Goal: Task Accomplishment & Management: Manage account settings

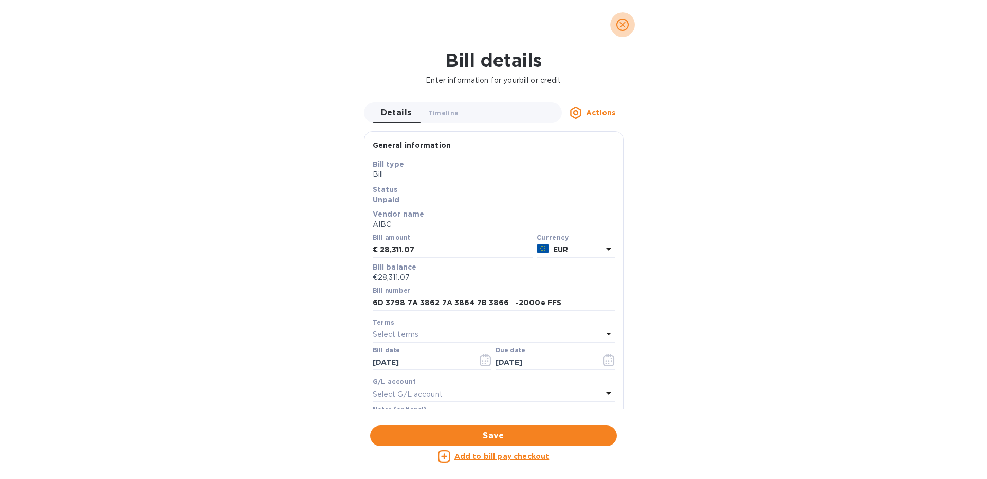
click at [621, 24] on icon "close" at bounding box center [623, 25] width 6 height 6
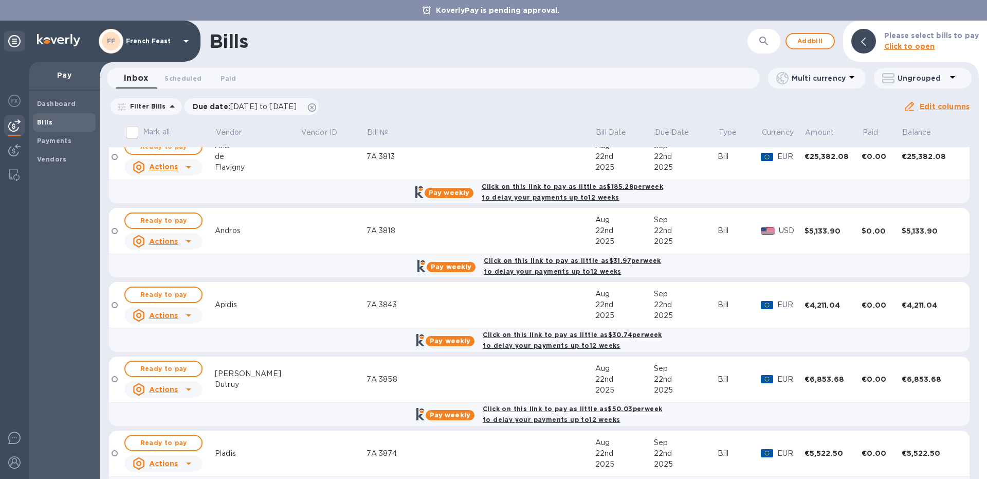
scroll to position [576, 0]
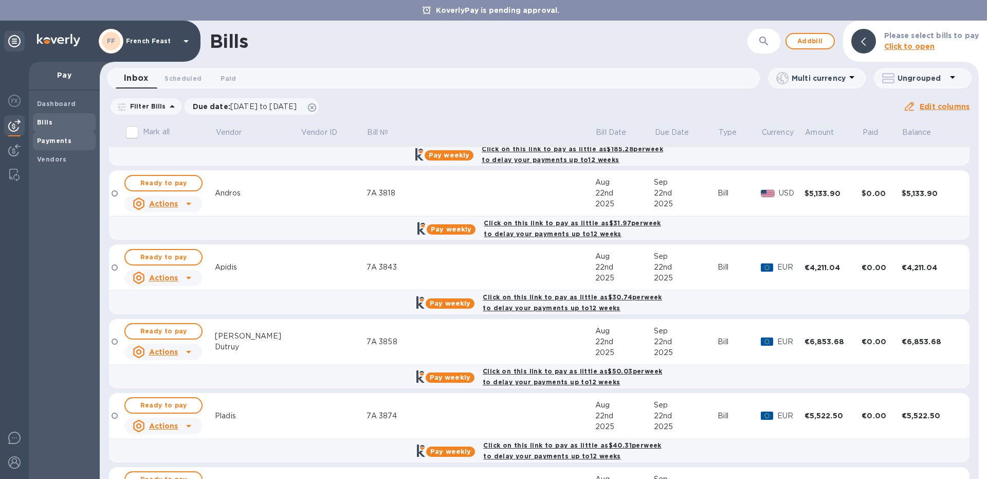
click at [56, 142] on b "Payments" at bounding box center [54, 141] width 34 height 8
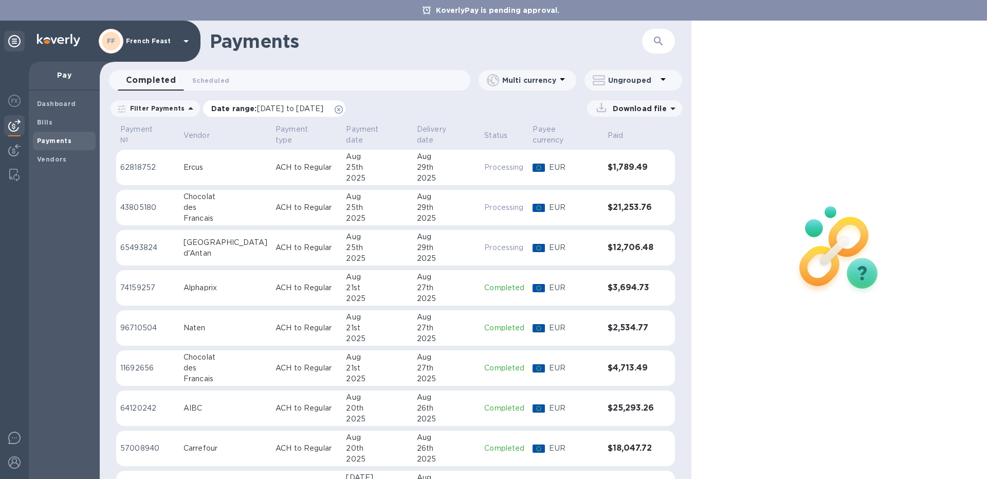
click at [279, 110] on span "[DATE] to [DATE]" at bounding box center [290, 108] width 66 height 8
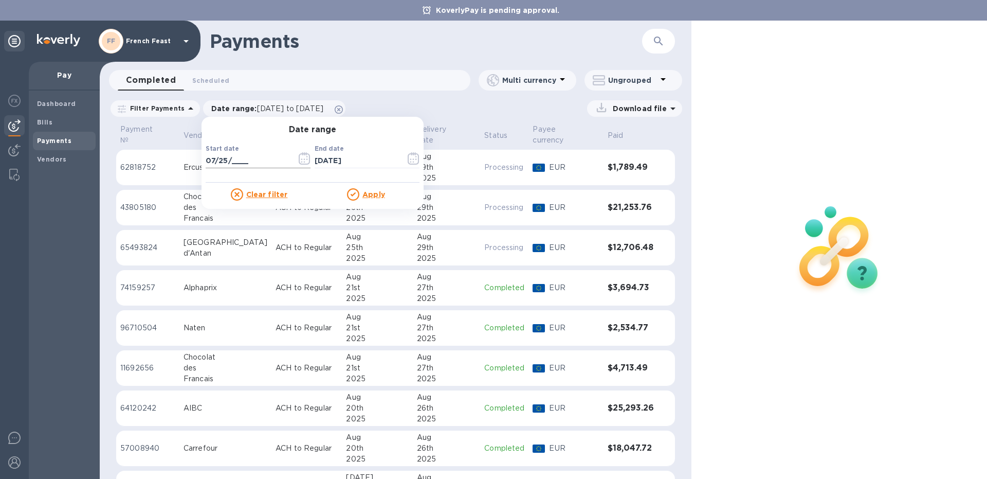
click at [249, 160] on input "07/25/____" at bounding box center [247, 160] width 83 height 15
type input "0_/__/____"
click at [299, 163] on icon "button" at bounding box center [305, 158] width 12 height 12
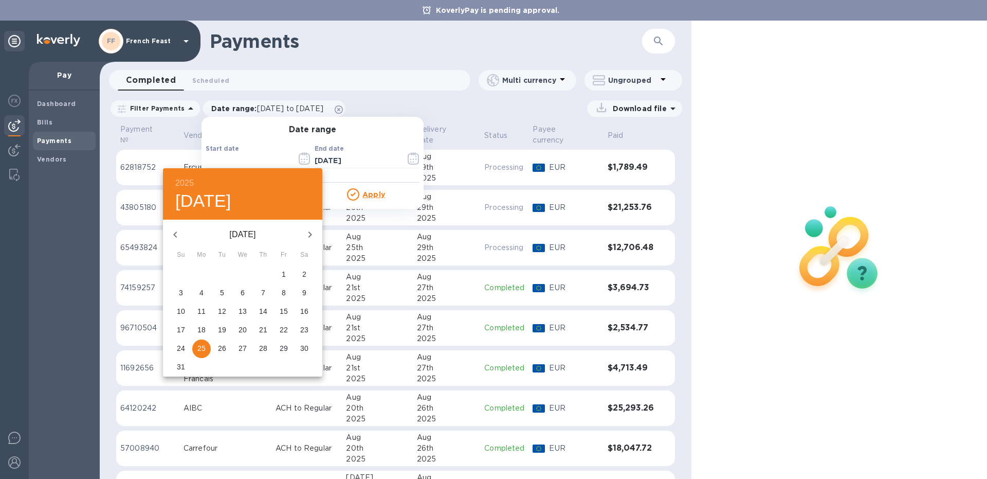
click at [178, 239] on icon "button" at bounding box center [175, 234] width 12 height 12
click at [179, 239] on icon "button" at bounding box center [175, 234] width 12 height 12
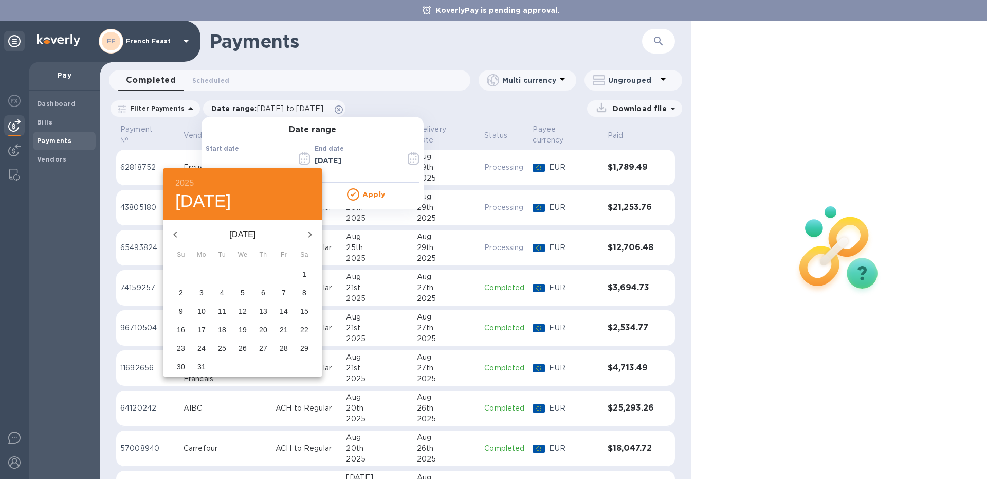
click at [179, 239] on icon "button" at bounding box center [175, 234] width 12 height 12
click at [240, 272] on span "1" at bounding box center [242, 274] width 19 height 10
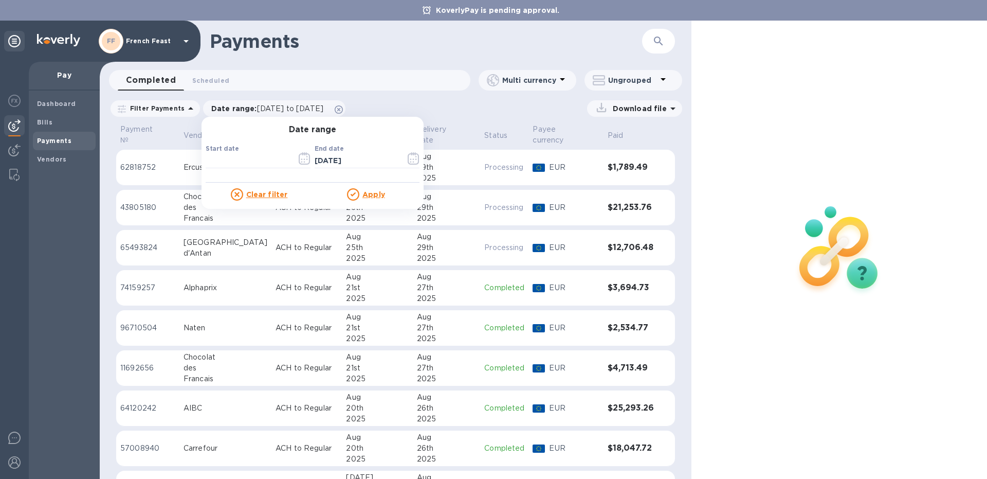
type input "[DATE]"
click at [364, 193] on u "Apply" at bounding box center [374, 194] width 23 height 8
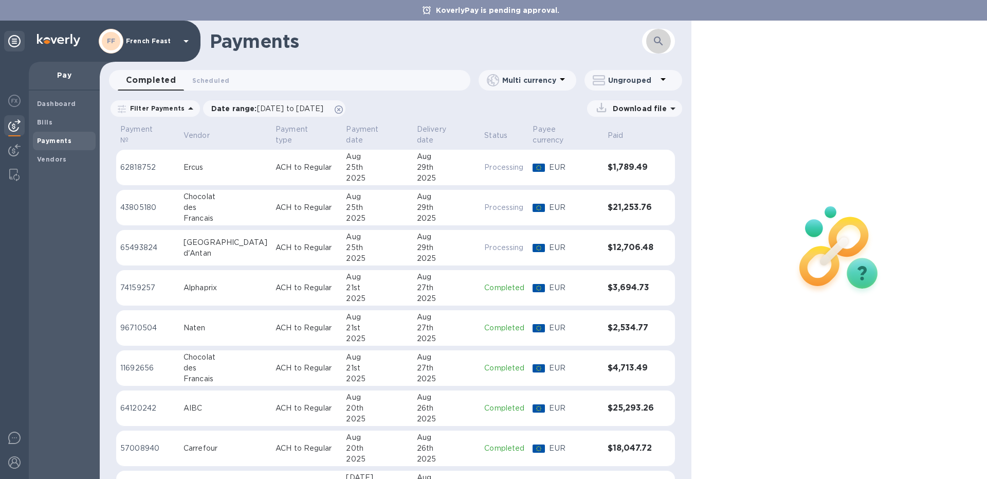
click at [664, 46] on icon "button" at bounding box center [659, 41] width 12 height 12
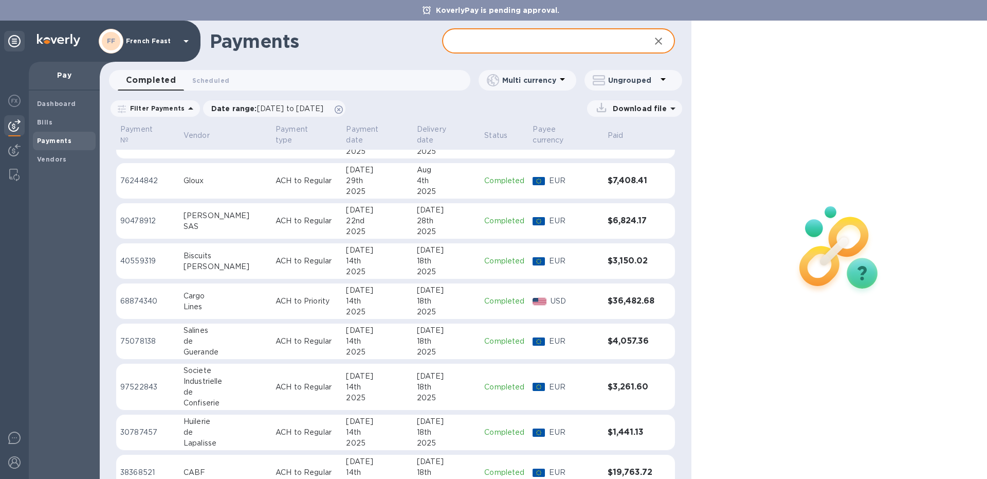
scroll to position [882, 0]
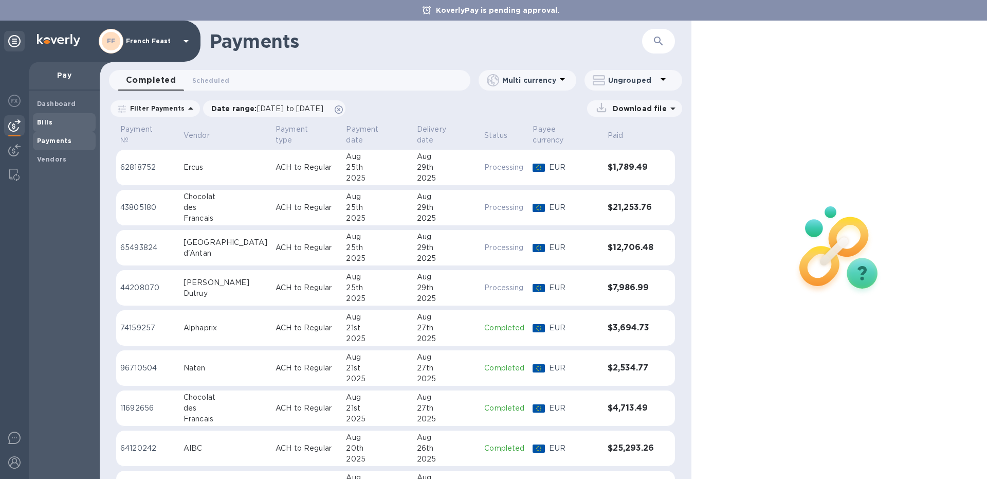
click at [67, 119] on span "Bills" at bounding box center [64, 122] width 55 height 10
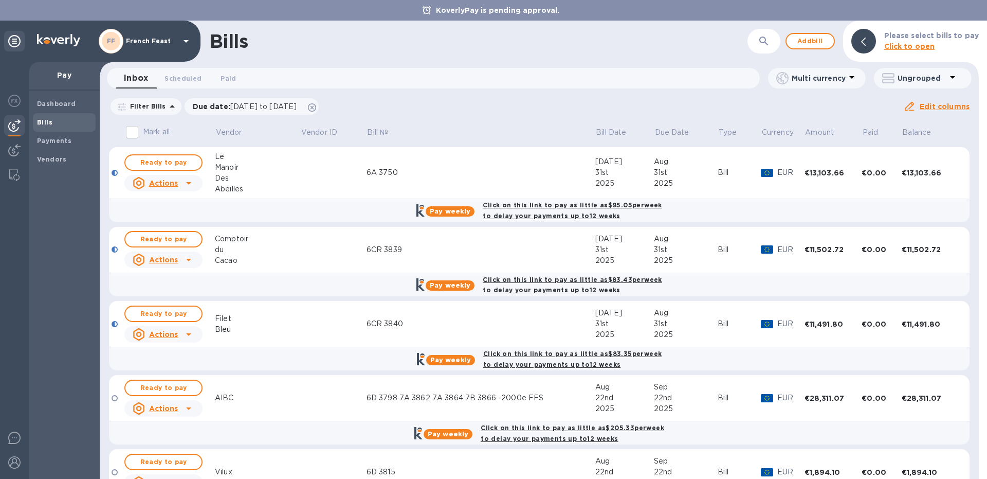
click at [257, 404] on td "AIBC" at bounding box center [257, 398] width 85 height 46
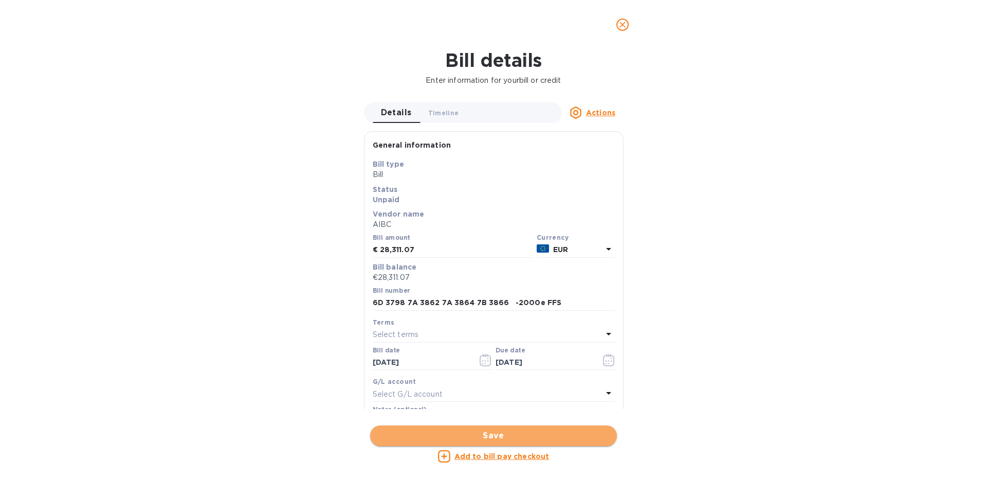
click at [453, 433] on span "Save" at bounding box center [494, 435] width 230 height 12
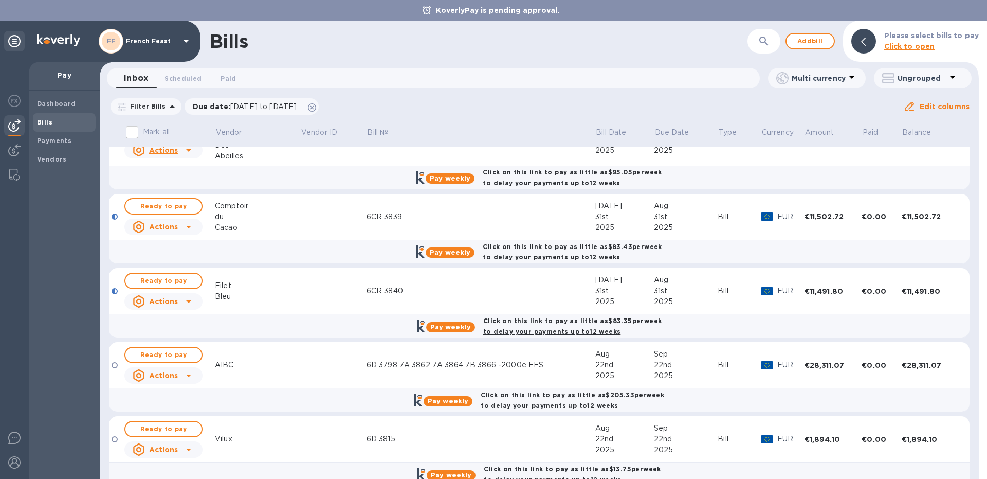
scroll to position [38, 0]
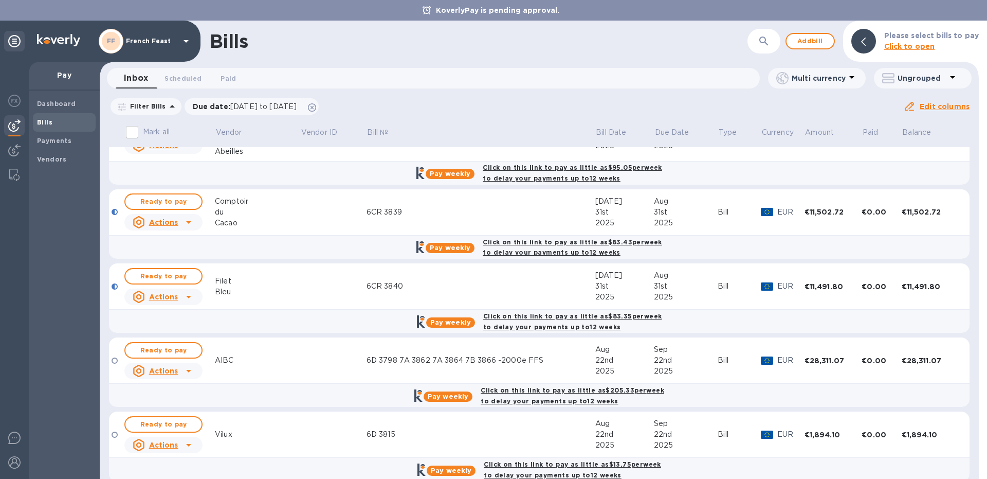
click at [312, 354] on td at bounding box center [333, 360] width 66 height 46
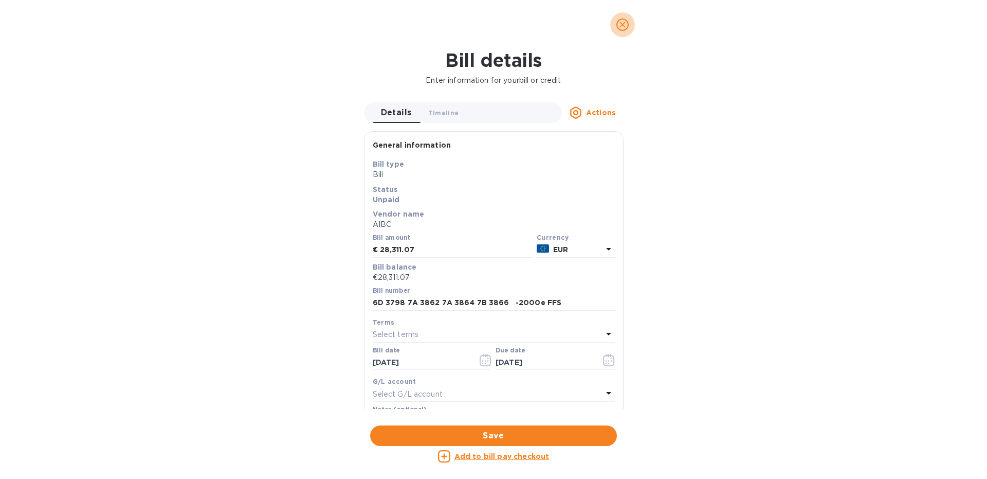
click at [622, 21] on icon "close" at bounding box center [623, 25] width 10 height 10
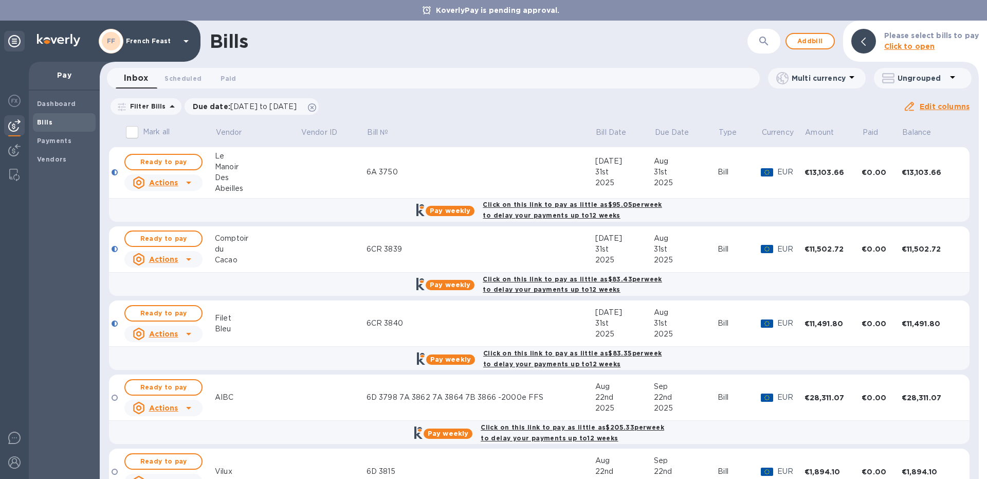
scroll to position [0, 0]
click at [244, 385] on td "AIBC" at bounding box center [257, 398] width 85 height 46
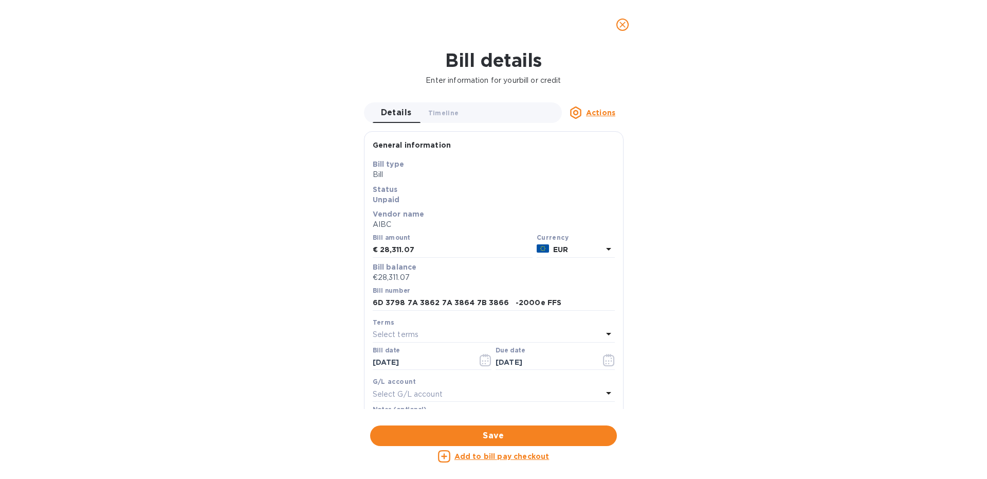
click at [619, 23] on icon "close" at bounding box center [623, 25] width 10 height 10
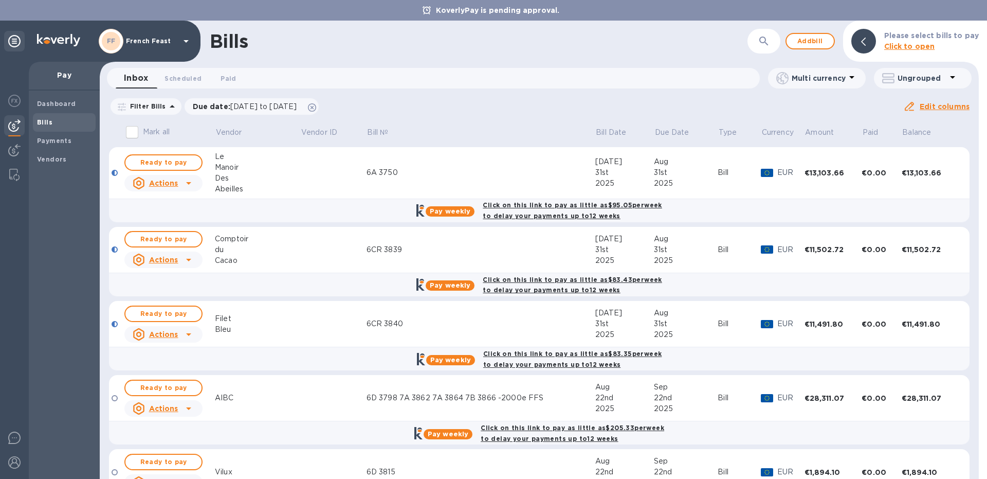
click at [260, 258] on div "Cacao" at bounding box center [257, 260] width 85 height 11
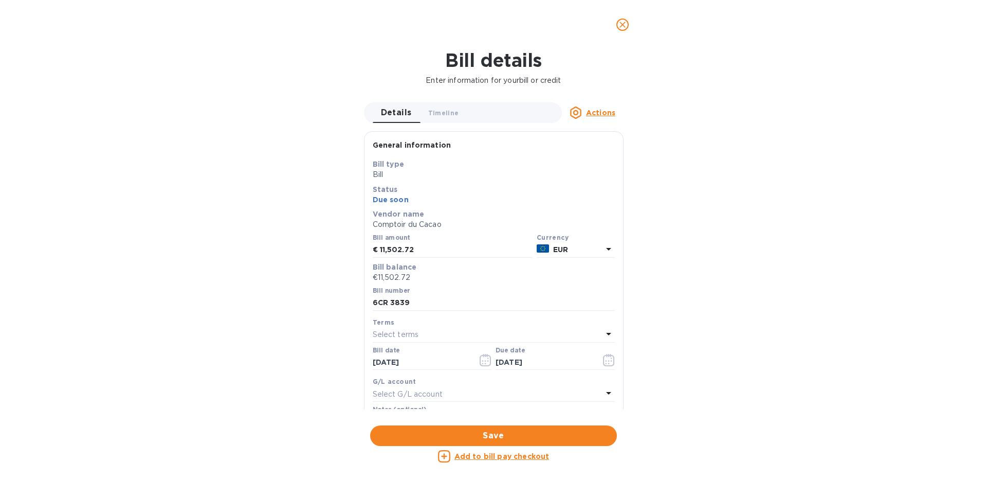
click at [624, 28] on icon "close" at bounding box center [623, 25] width 10 height 10
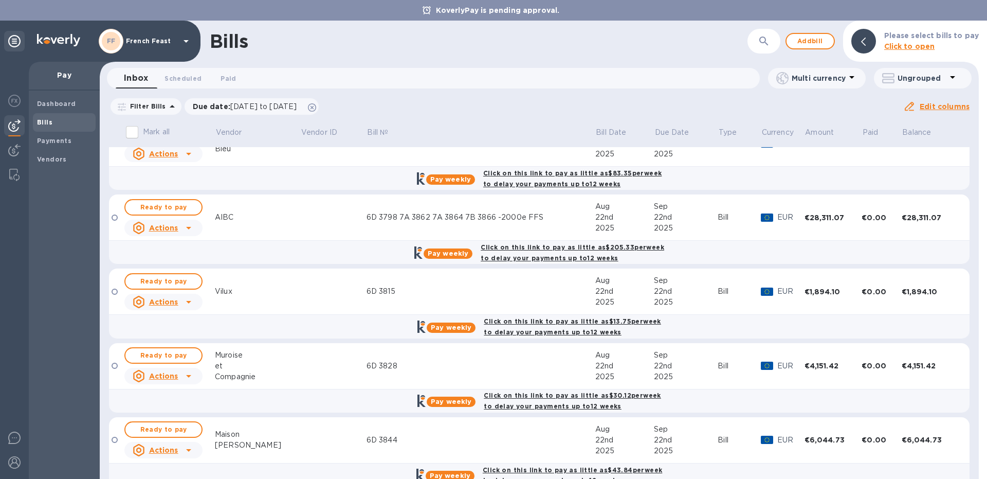
scroll to position [279, 0]
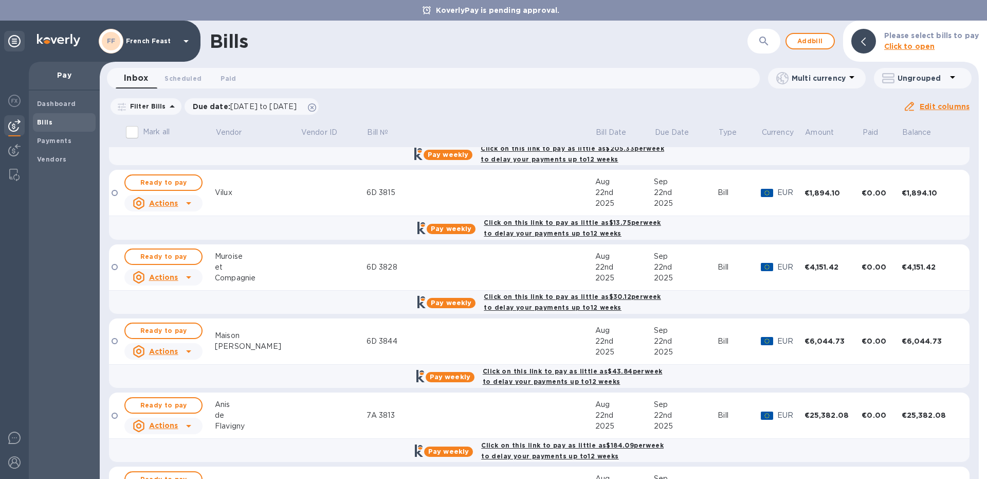
click at [229, 201] on td "Vilux" at bounding box center [257, 193] width 85 height 46
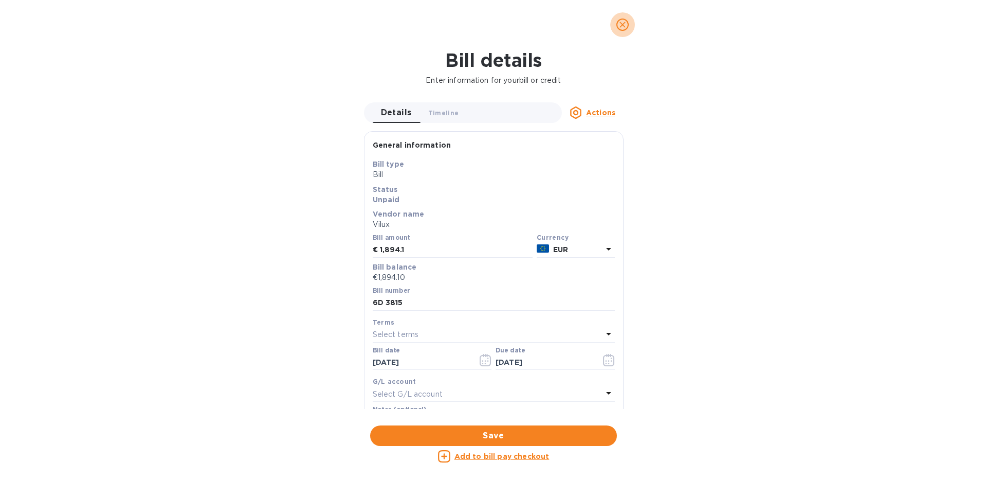
click at [617, 28] on span "close" at bounding box center [623, 25] width 12 height 12
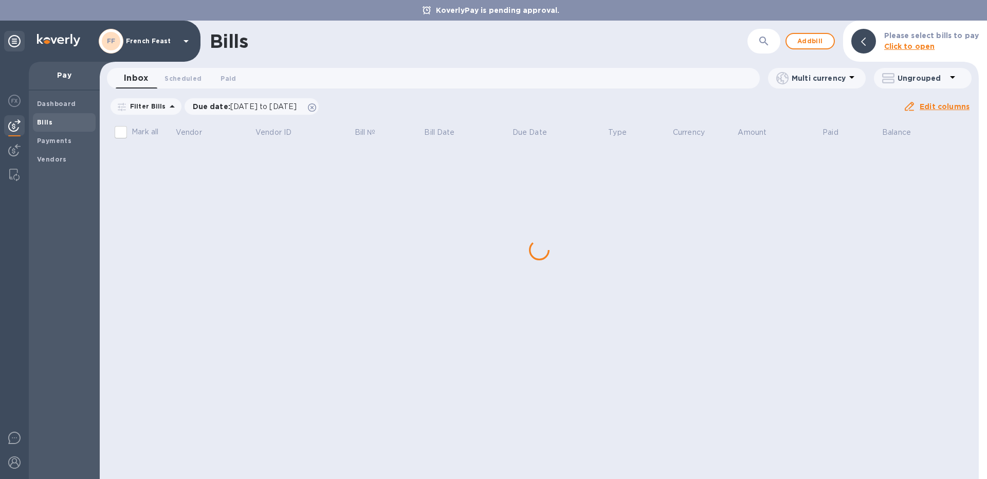
scroll to position [0, 0]
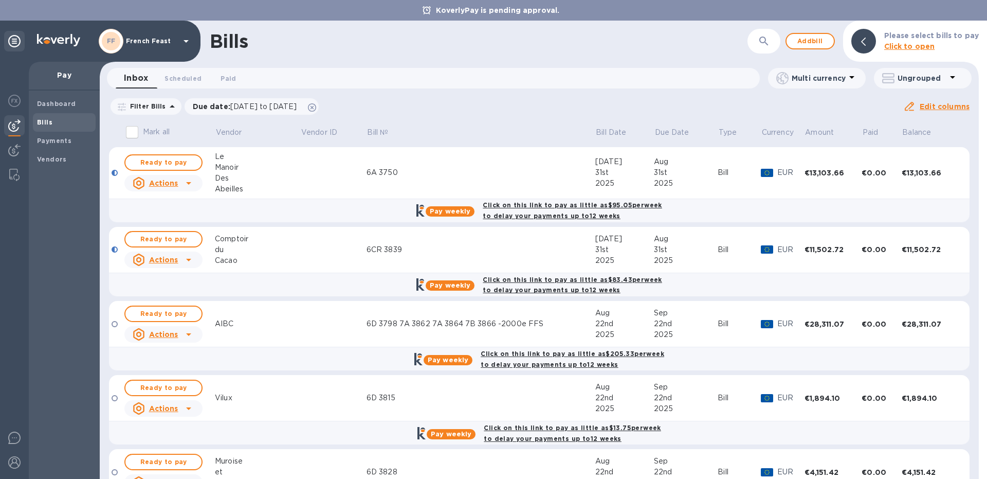
click at [321, 179] on td at bounding box center [333, 173] width 66 height 52
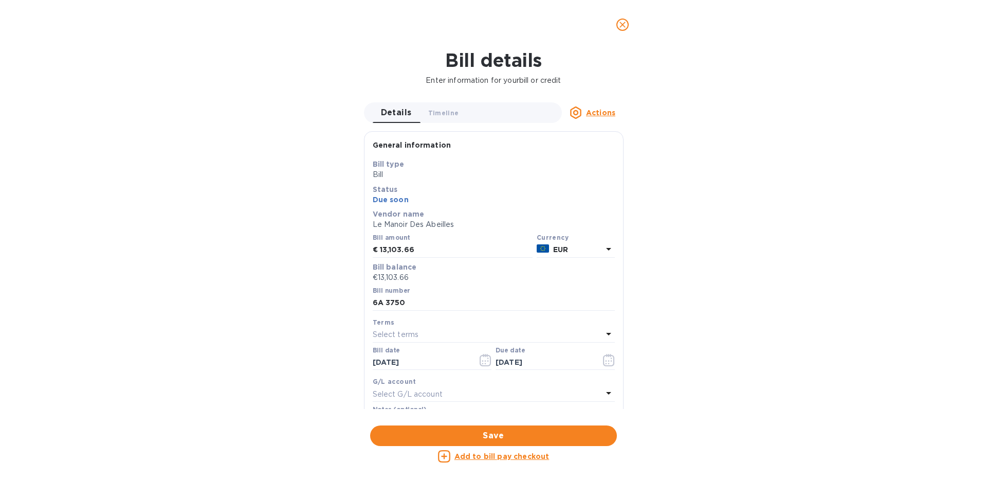
click at [621, 25] on icon "close" at bounding box center [623, 25] width 10 height 10
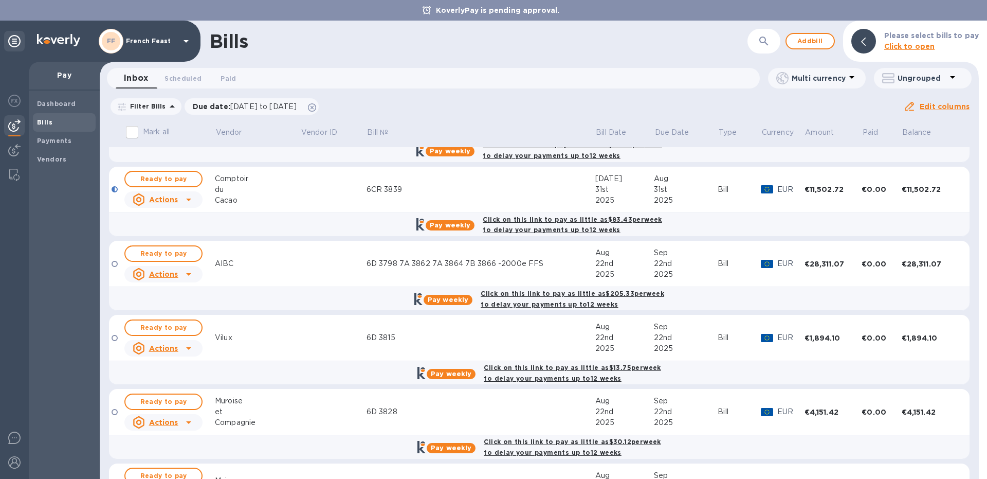
scroll to position [69, 0]
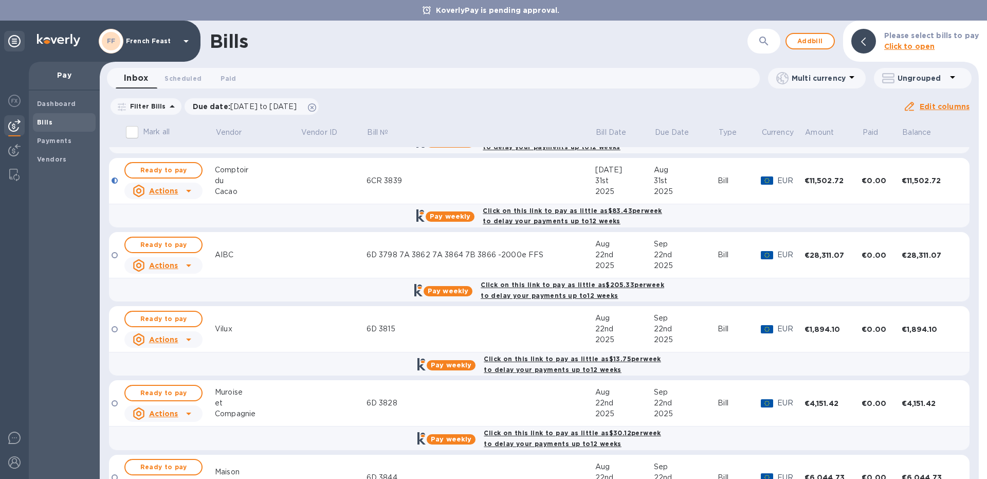
click at [285, 258] on div "AIBC" at bounding box center [257, 254] width 85 height 11
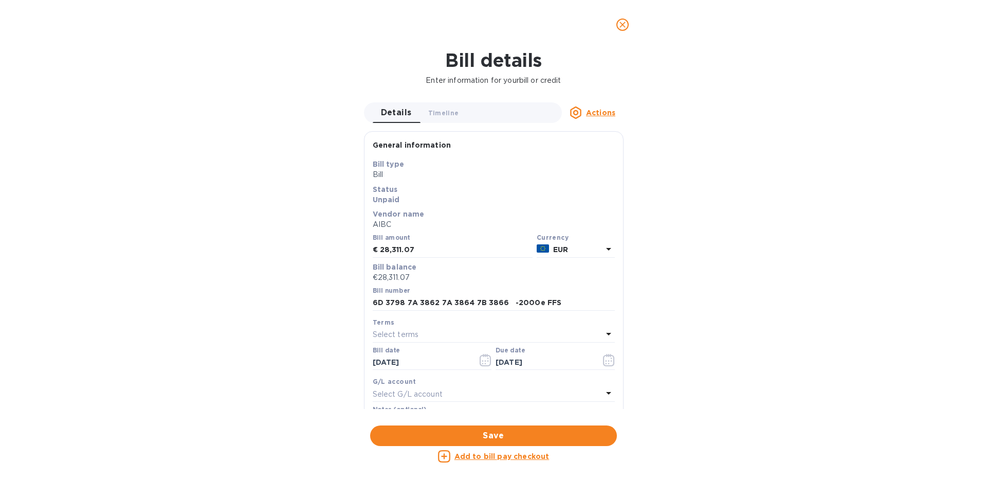
click at [484, 432] on span "Save" at bounding box center [494, 435] width 230 height 12
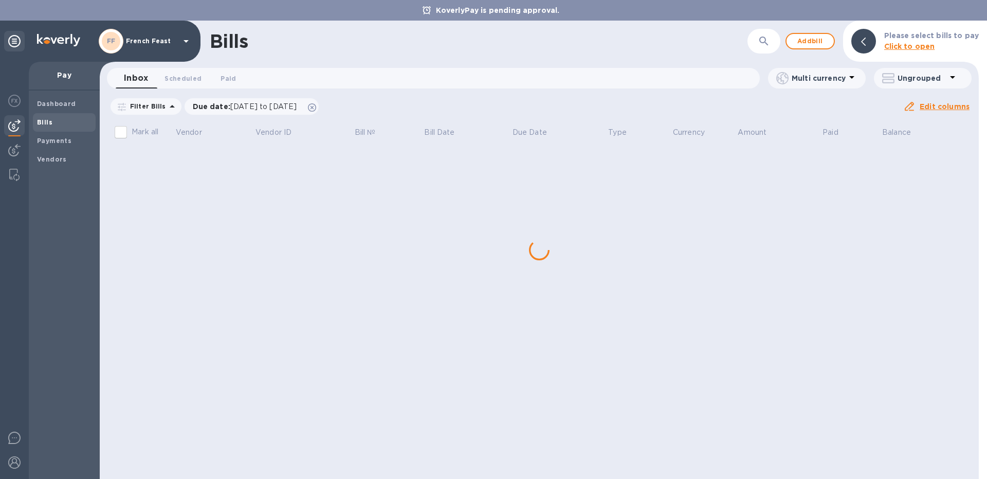
scroll to position [0, 0]
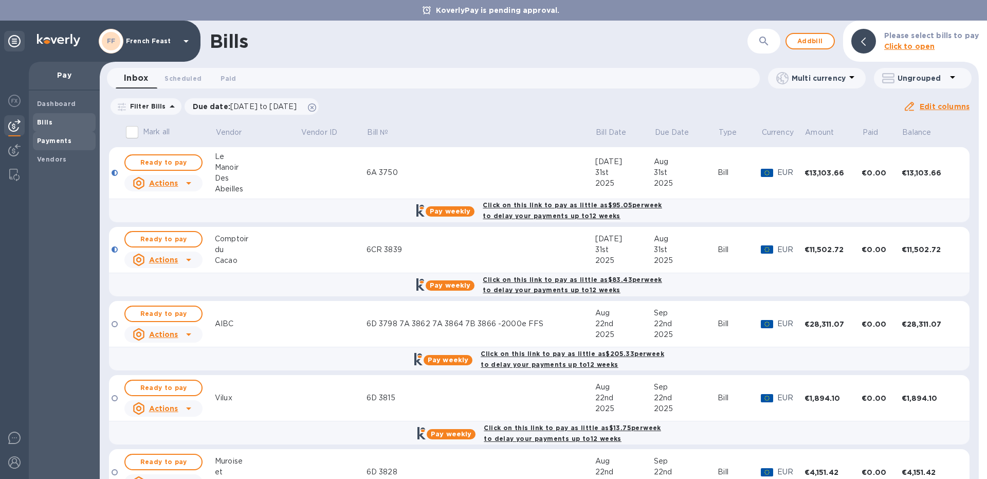
click at [52, 140] on b "Payments" at bounding box center [54, 141] width 34 height 8
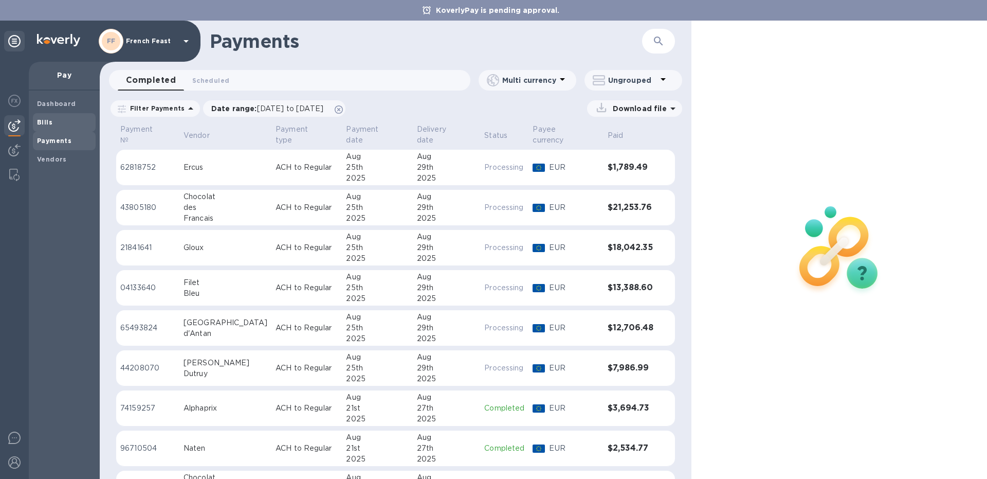
click at [48, 127] on span "Bills" at bounding box center [44, 122] width 15 height 10
